Goal: Task Accomplishment & Management: Use online tool/utility

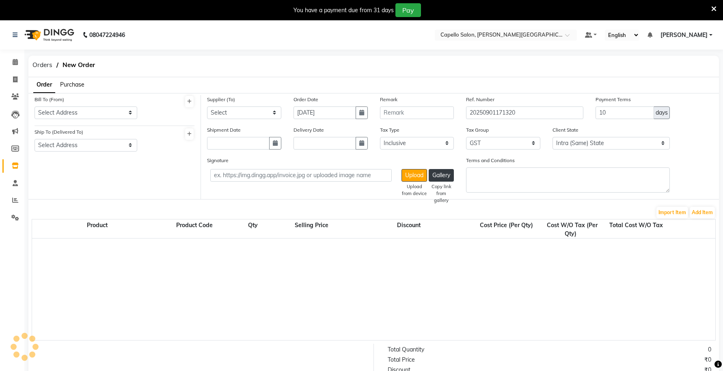
select select "true"
select select "997"
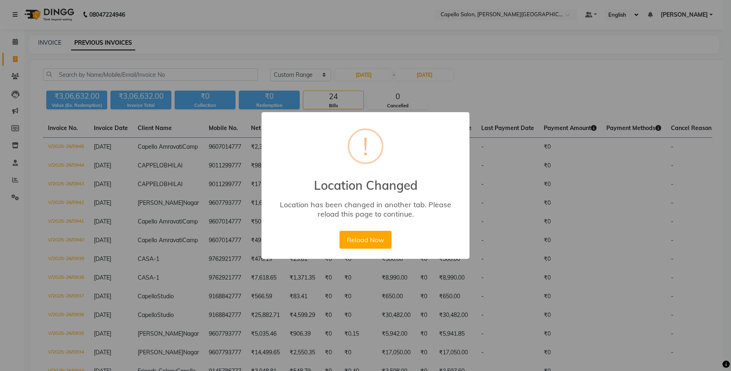
select select "range"
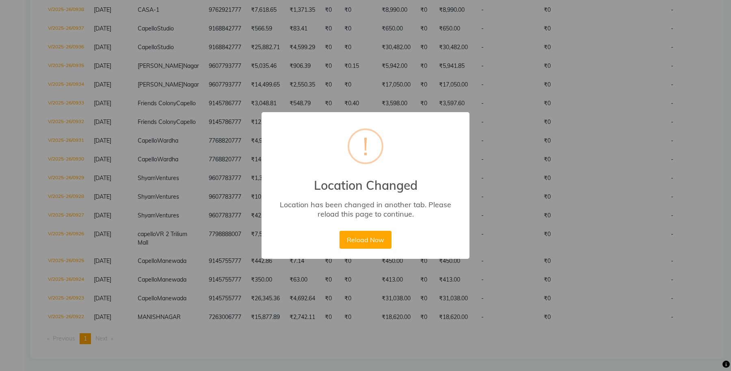
click at [360, 242] on button "Reload Now" at bounding box center [365, 240] width 52 height 18
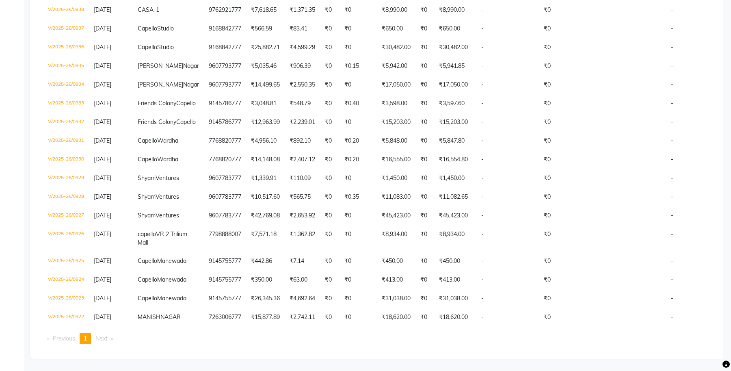
scroll to position [488, 0]
